Goal: Transaction & Acquisition: Download file/media

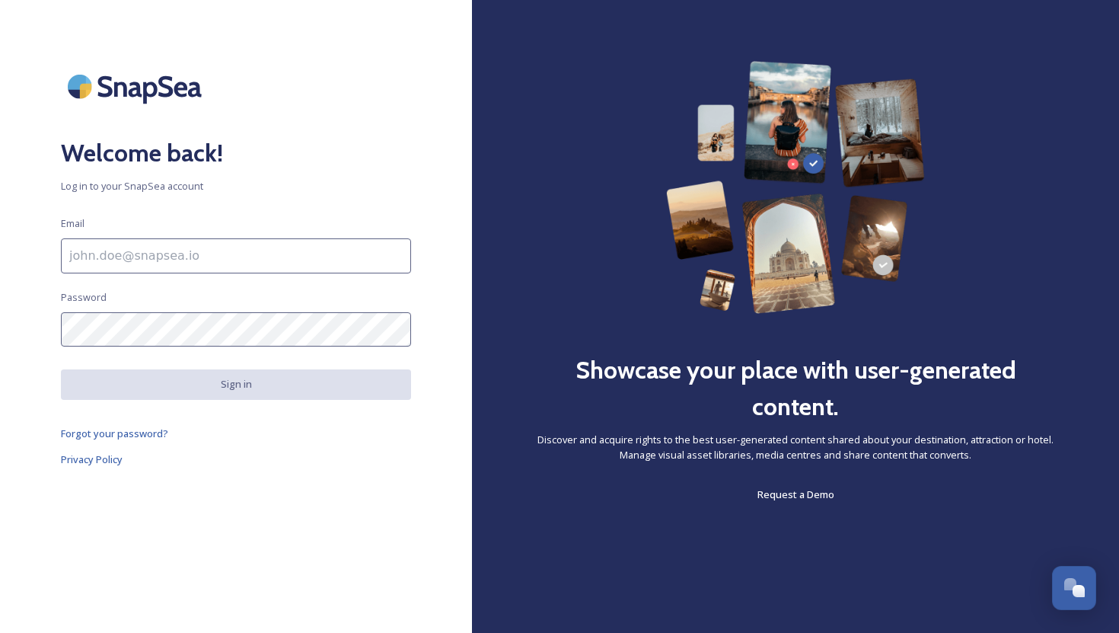
click at [104, 255] on input at bounding box center [236, 255] width 350 height 35
type input "[EMAIL_ADDRESS][DOMAIN_NAME]"
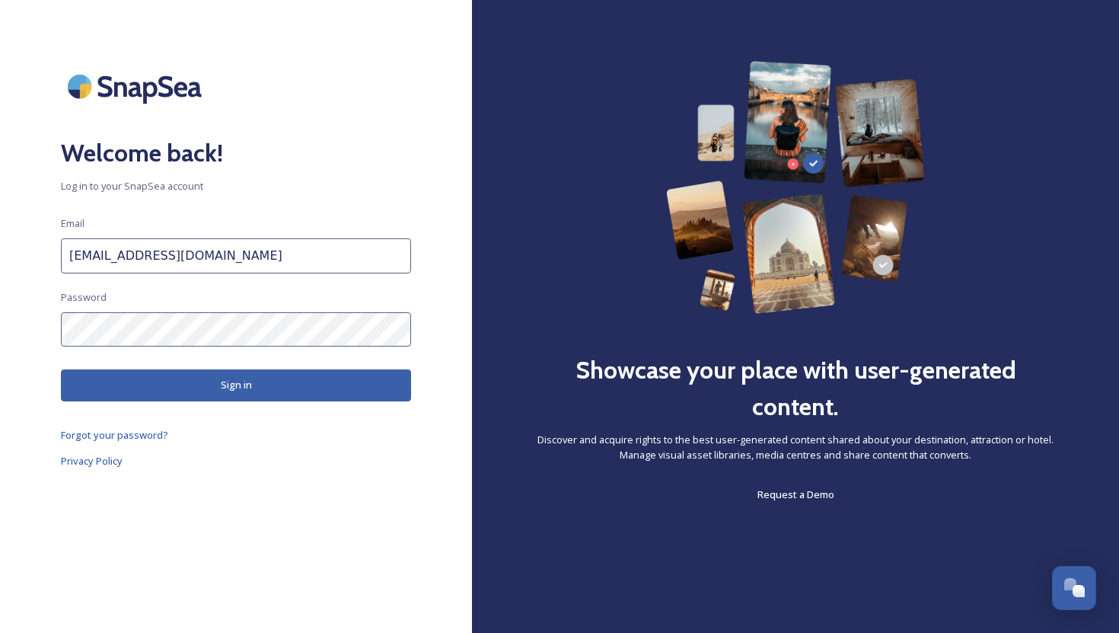
click at [175, 383] on button "Sign in" at bounding box center [236, 384] width 350 height 31
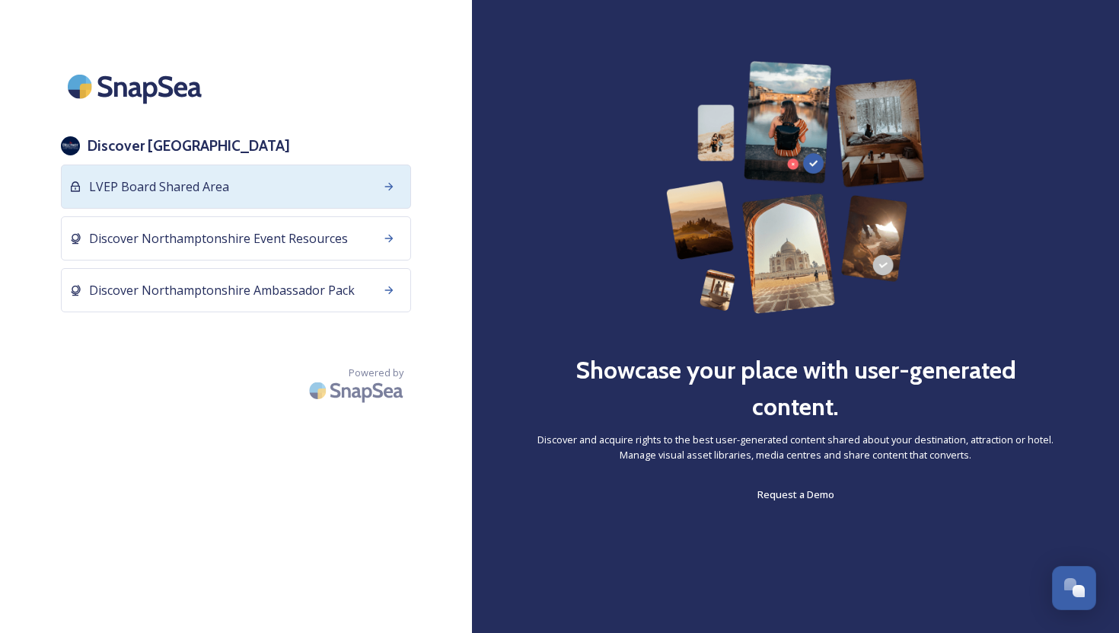
click at [177, 193] on span "LVEP Board Shared Area" at bounding box center [159, 186] width 140 height 18
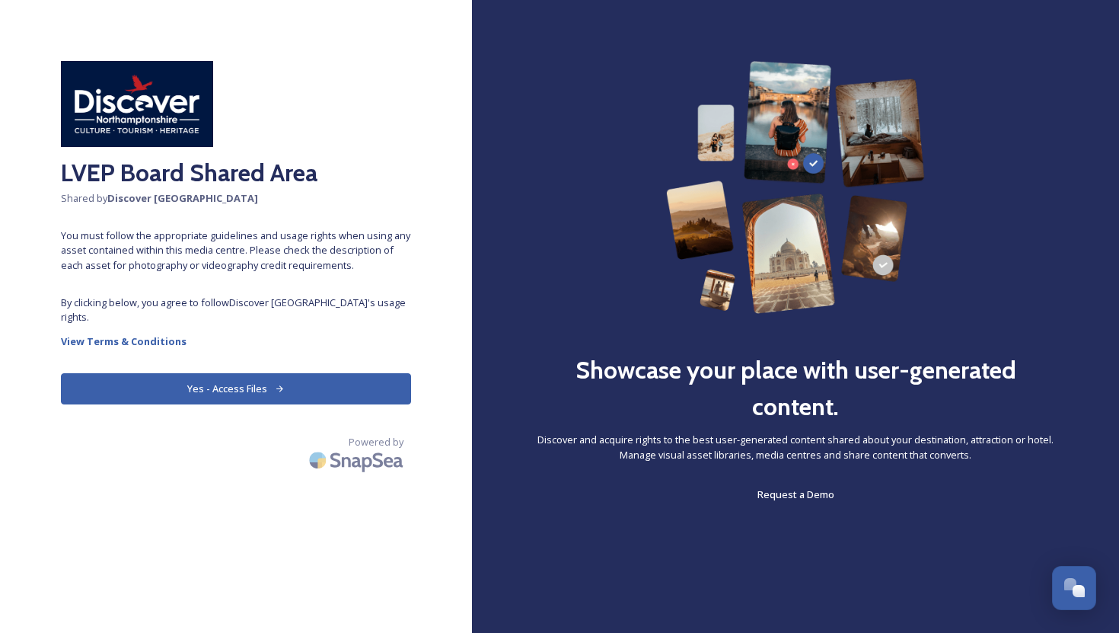
click at [208, 393] on button "Yes - Access Files" at bounding box center [236, 388] width 350 height 31
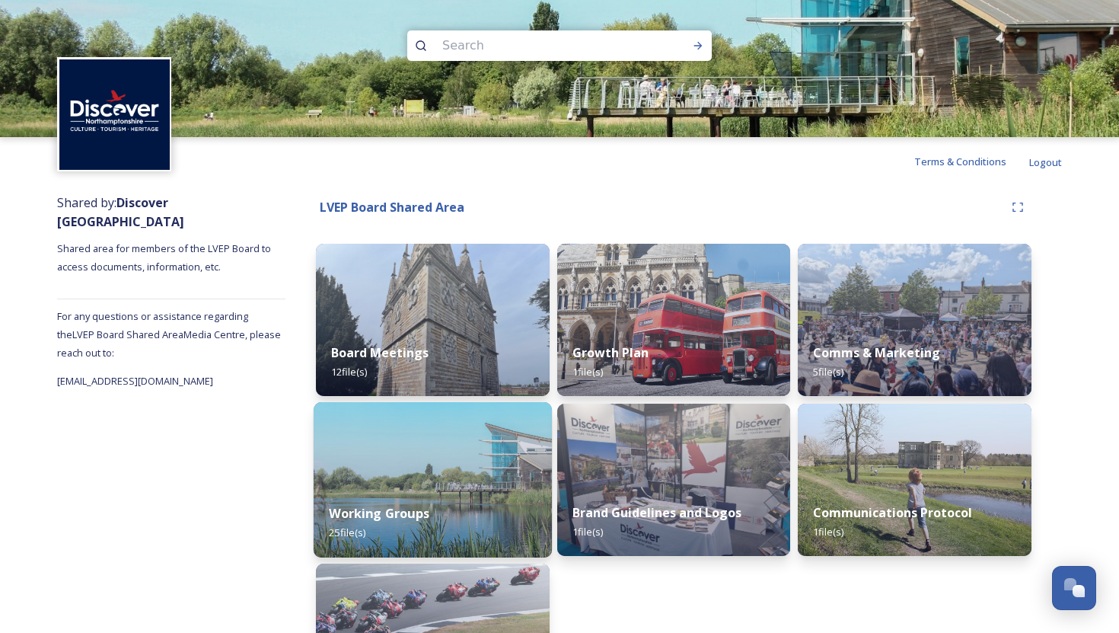
click at [403, 448] on img at bounding box center [433, 479] width 238 height 155
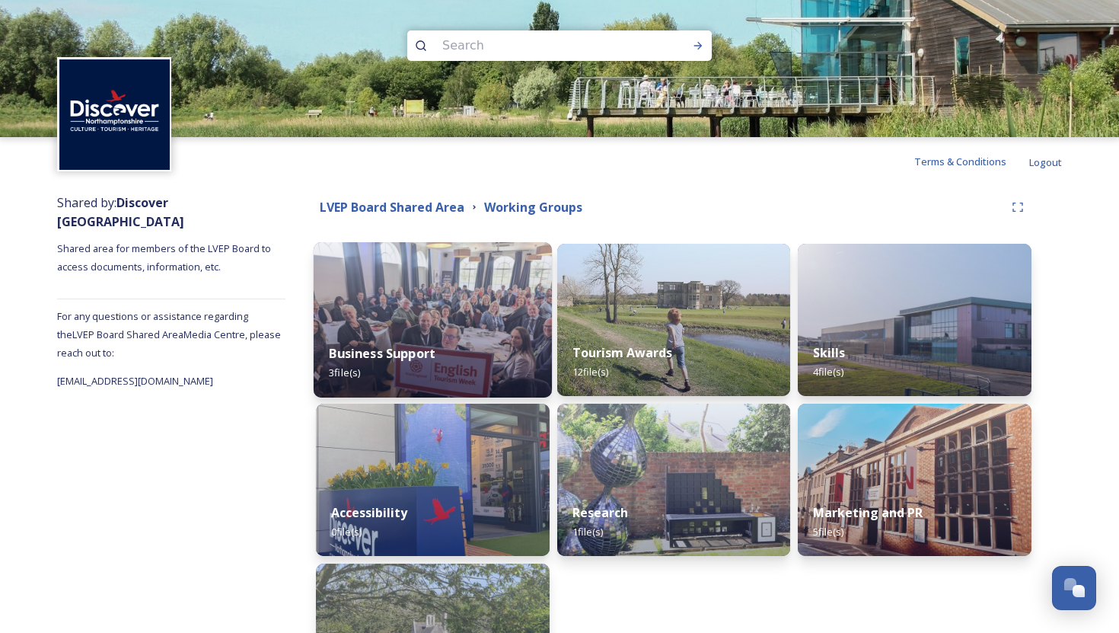
click at [368, 324] on img at bounding box center [433, 319] width 238 height 155
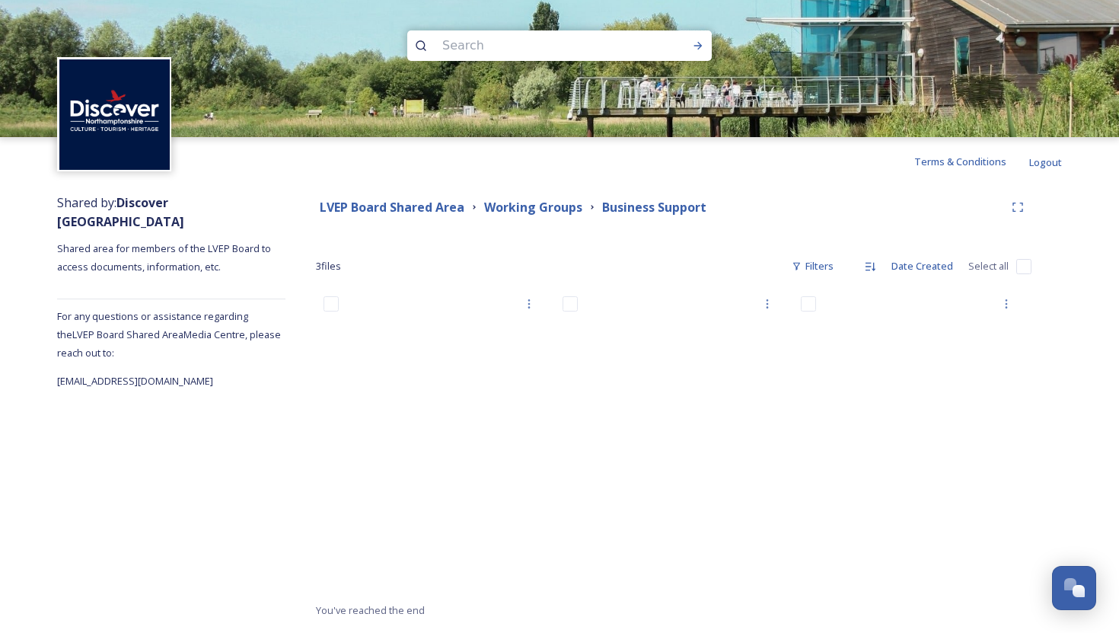
click at [441, 222] on div "LVEP Board Shared Area Working Groups Business Support 3 file s Filters Date Cr…" at bounding box center [673, 406] width 777 height 441
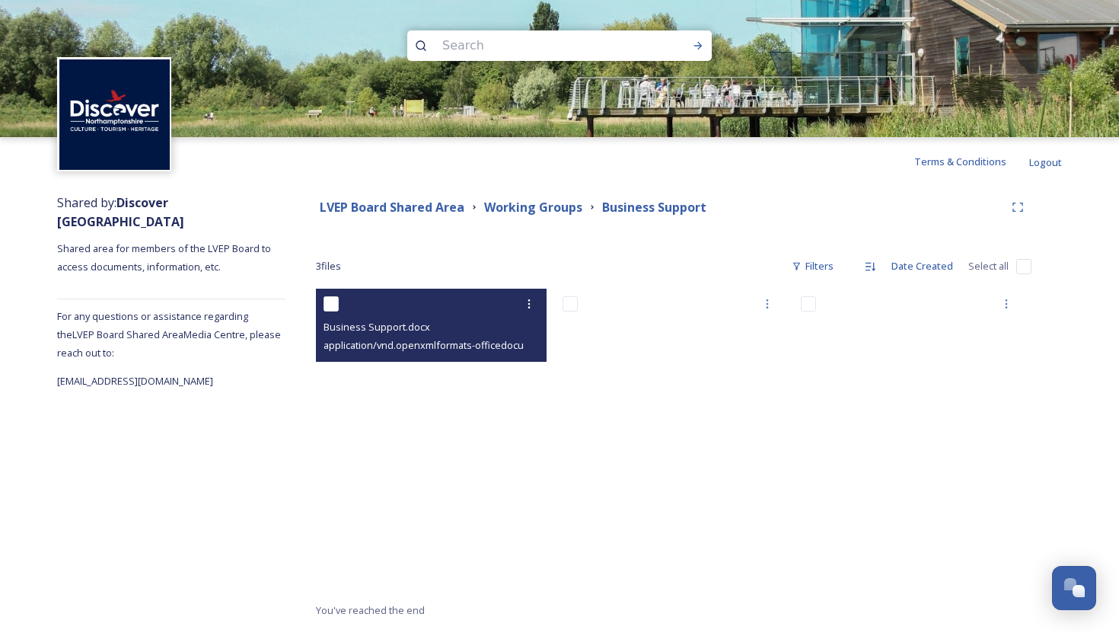
click at [433, 344] on span "application/vnd.openxmlformats-officedocument.wordprocessingml.document | 18.31…" at bounding box center [536, 344] width 424 height 14
click at [532, 306] on icon at bounding box center [529, 304] width 12 height 12
click at [512, 373] on span "Download" at bounding box center [511, 366] width 46 height 14
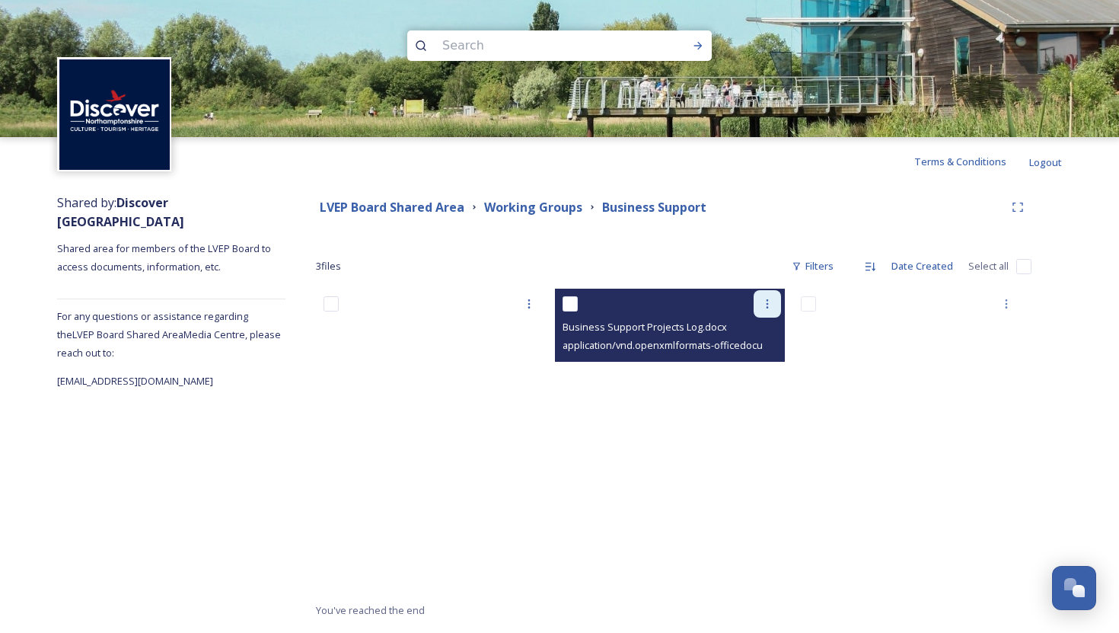
click at [765, 306] on icon at bounding box center [767, 304] width 12 height 12
click at [741, 365] on span "Download" at bounding box center [749, 366] width 46 height 14
